Goal: Transaction & Acquisition: Purchase product/service

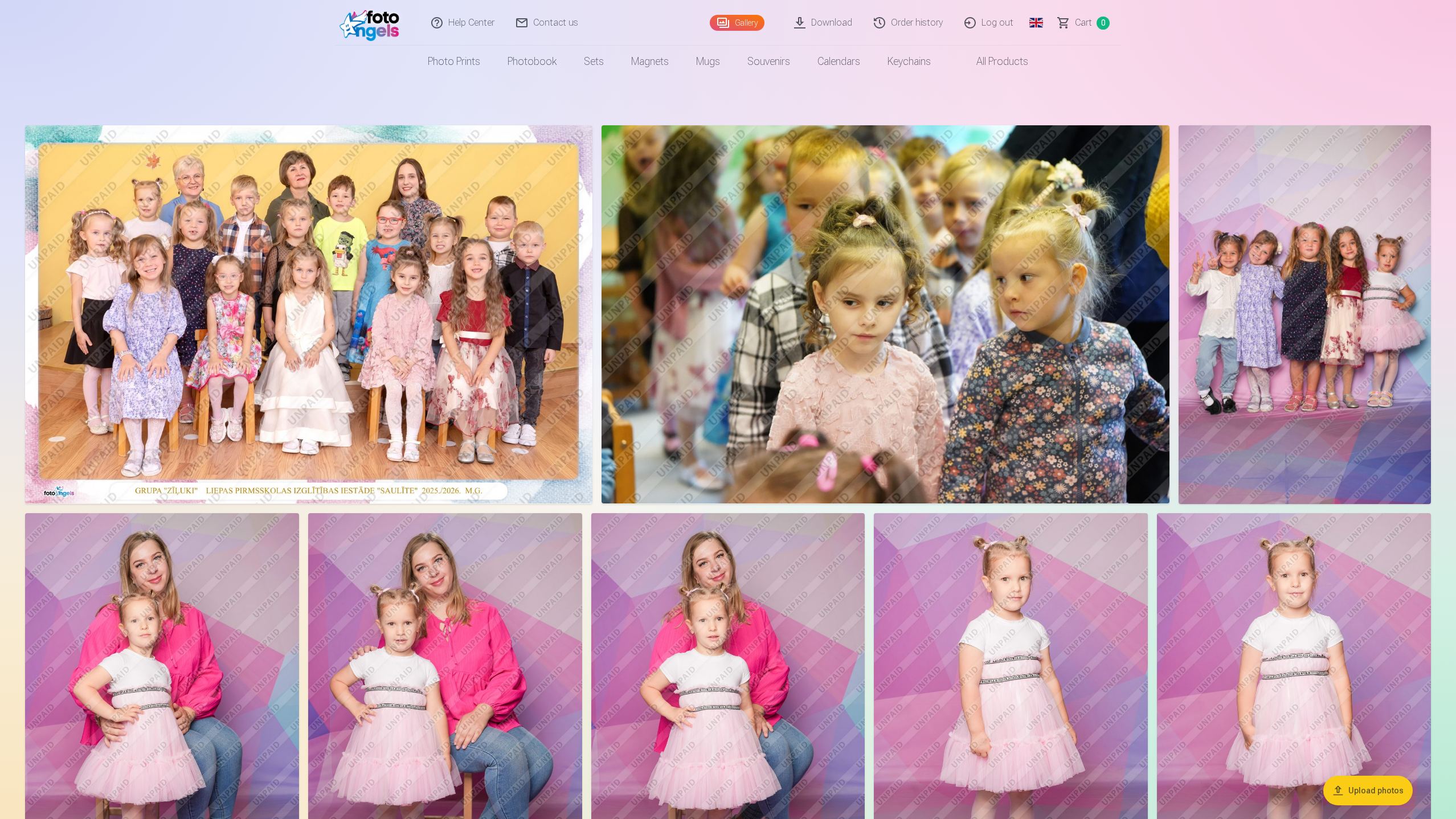
click at [1031, 21] on link "Global" at bounding box center [1036, 22] width 23 height 45
click at [980, 53] on link "Latvian (lv)" at bounding box center [976, 53] width 133 height 23
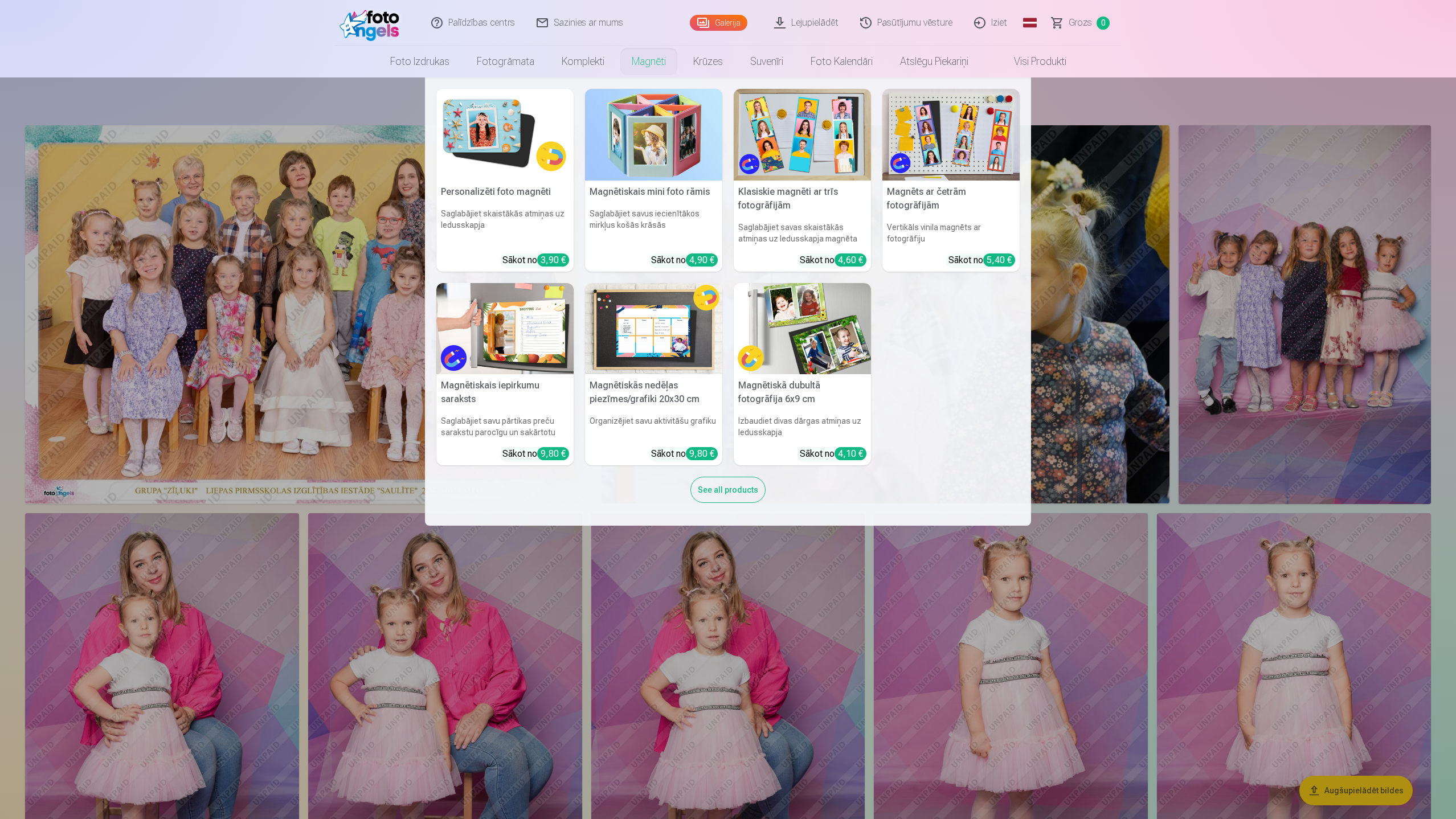
click at [648, 67] on link "Magnēti" at bounding box center [648, 61] width 62 height 32
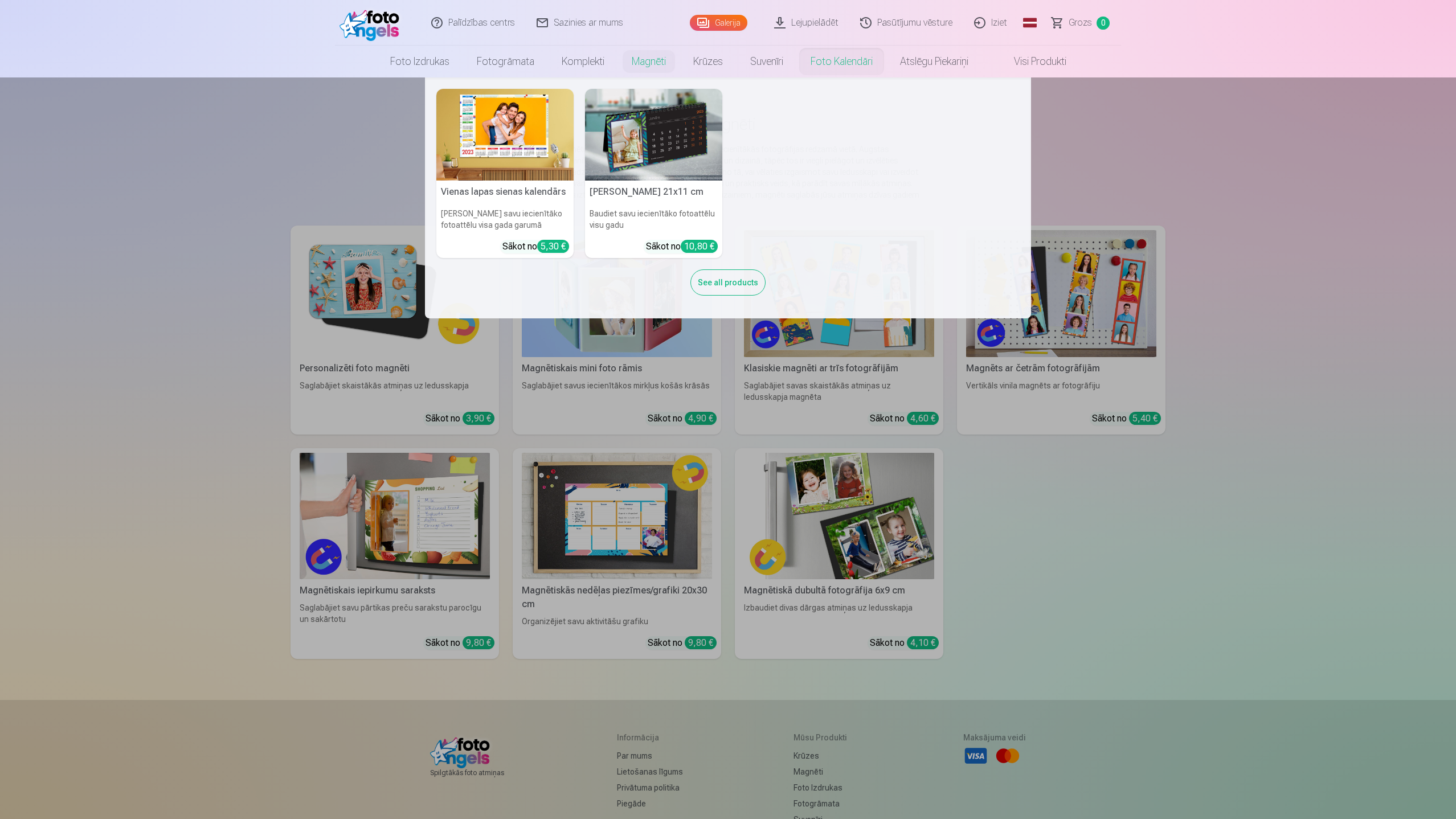
click at [855, 59] on link "Foto kalendāri" at bounding box center [842, 61] width 89 height 32
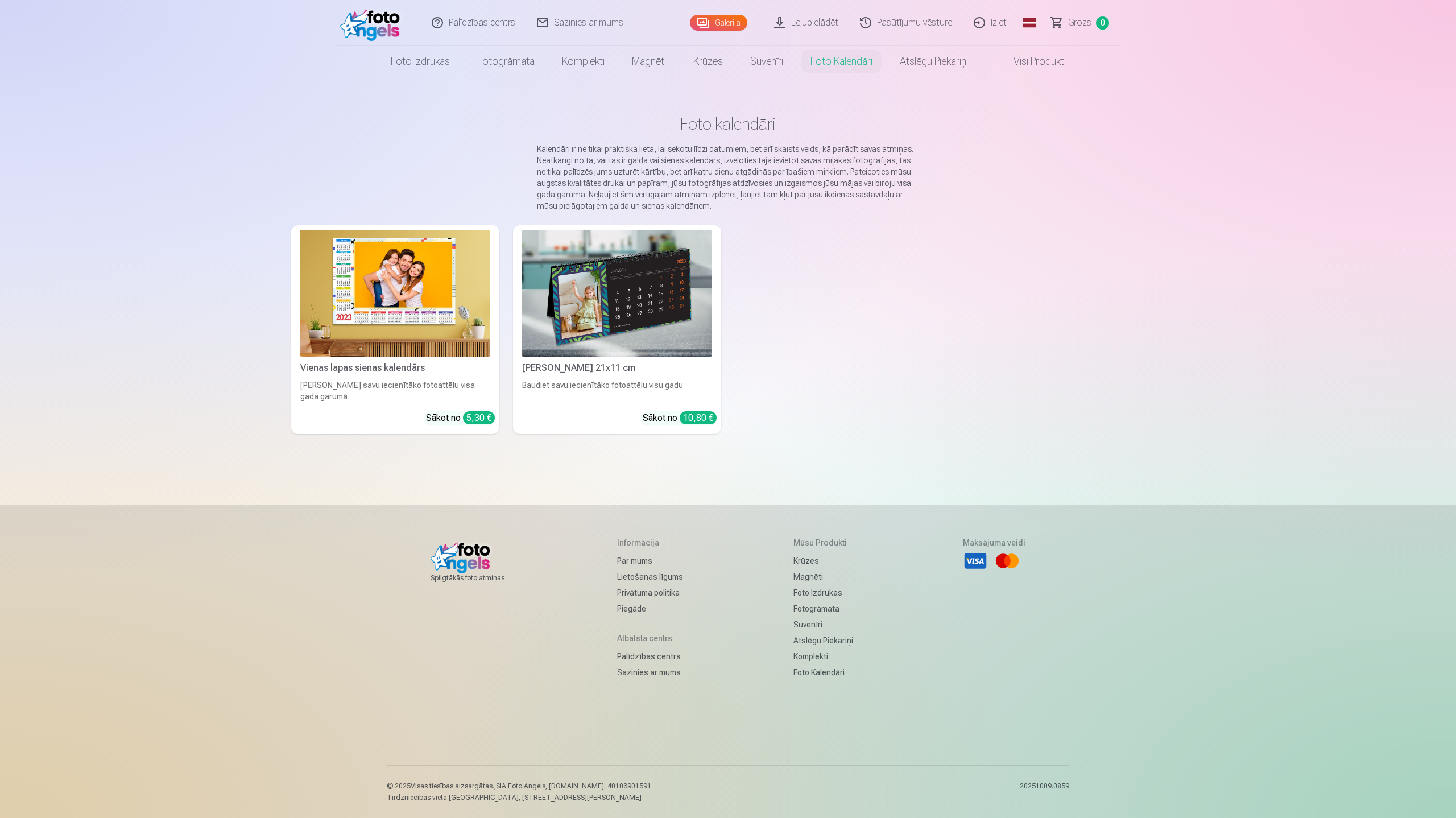
click at [581, 303] on img at bounding box center [617, 293] width 190 height 127
